Goal: Navigation & Orientation: Understand site structure

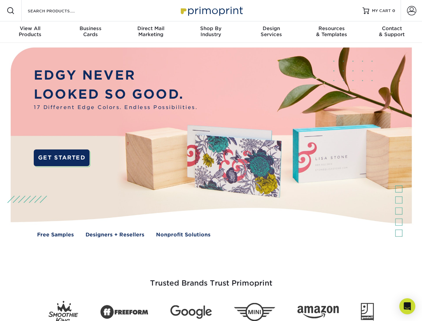
click at [211, 160] on img at bounding box center [210, 147] width 417 height 209
click at [11, 11] on span at bounding box center [11, 11] width 8 height 8
click at [411, 11] on span at bounding box center [411, 10] width 9 height 9
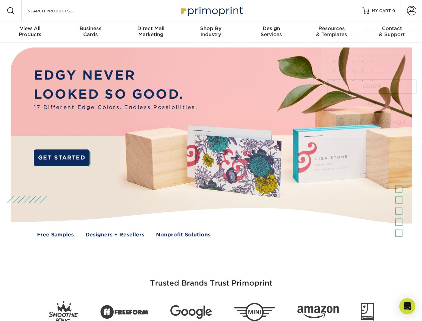
click at [30, 32] on div "View All Products" at bounding box center [30, 31] width 60 height 12
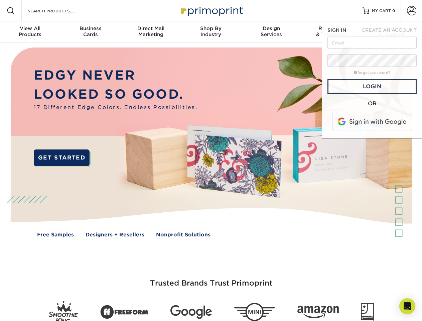
click at [90, 32] on div "Business Cards" at bounding box center [90, 31] width 60 height 12
click at [151, 32] on div "Direct Mail Marketing" at bounding box center [151, 31] width 60 height 12
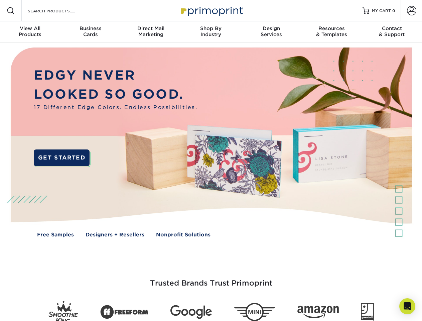
click at [211, 32] on div "Shop By Industry" at bounding box center [211, 31] width 60 height 12
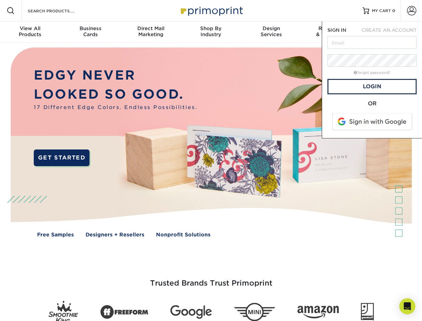
click at [271, 32] on div "Design Services" at bounding box center [271, 31] width 60 height 12
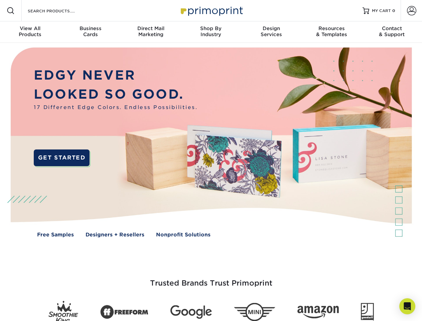
click at [331, 32] on span "SIGN IN" at bounding box center [336, 29] width 19 height 5
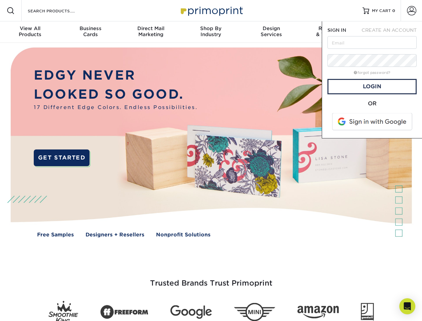
click at [392, 32] on div "Contact & Support" at bounding box center [392, 31] width 60 height 12
